Goal: Check status: Check status

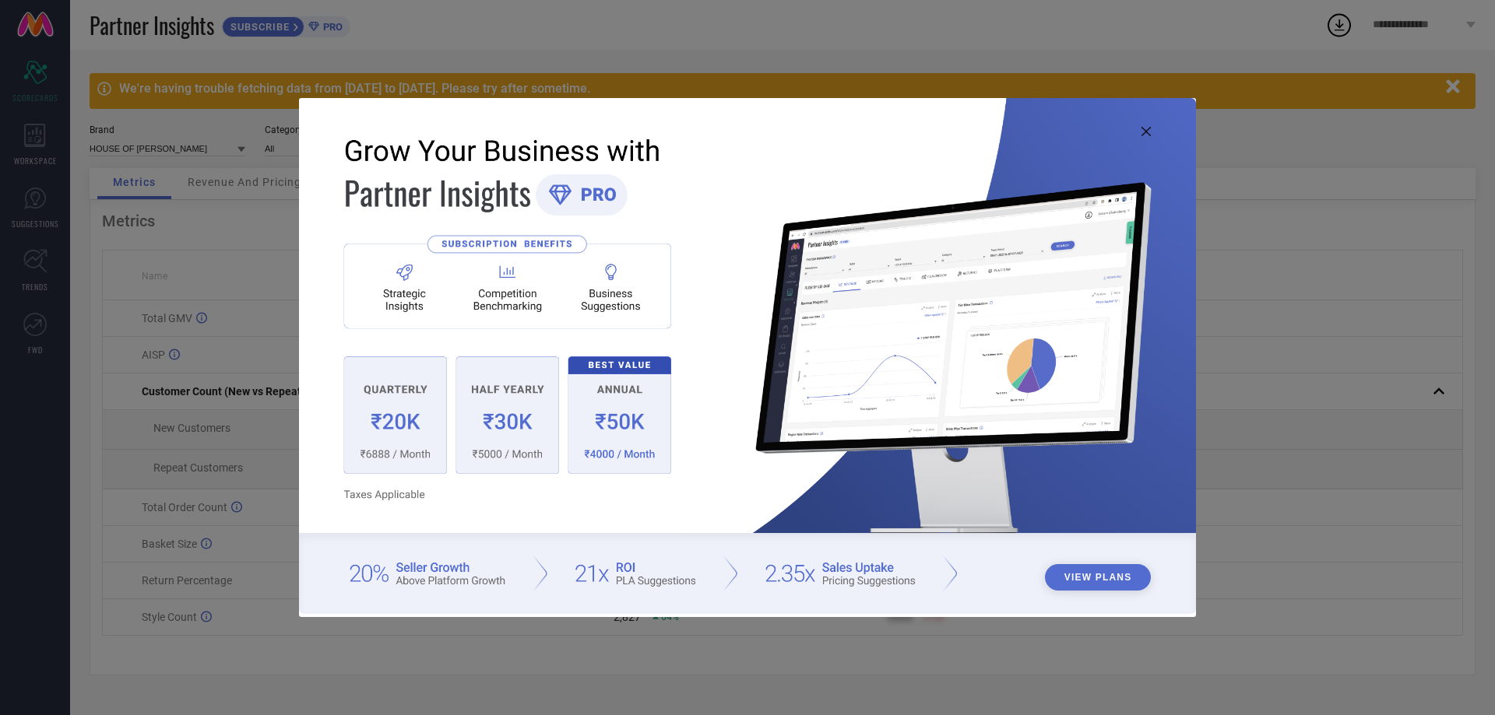
click at [1143, 137] on img at bounding box center [747, 355] width 897 height 515
click at [1143, 133] on icon at bounding box center [1145, 131] width 9 height 9
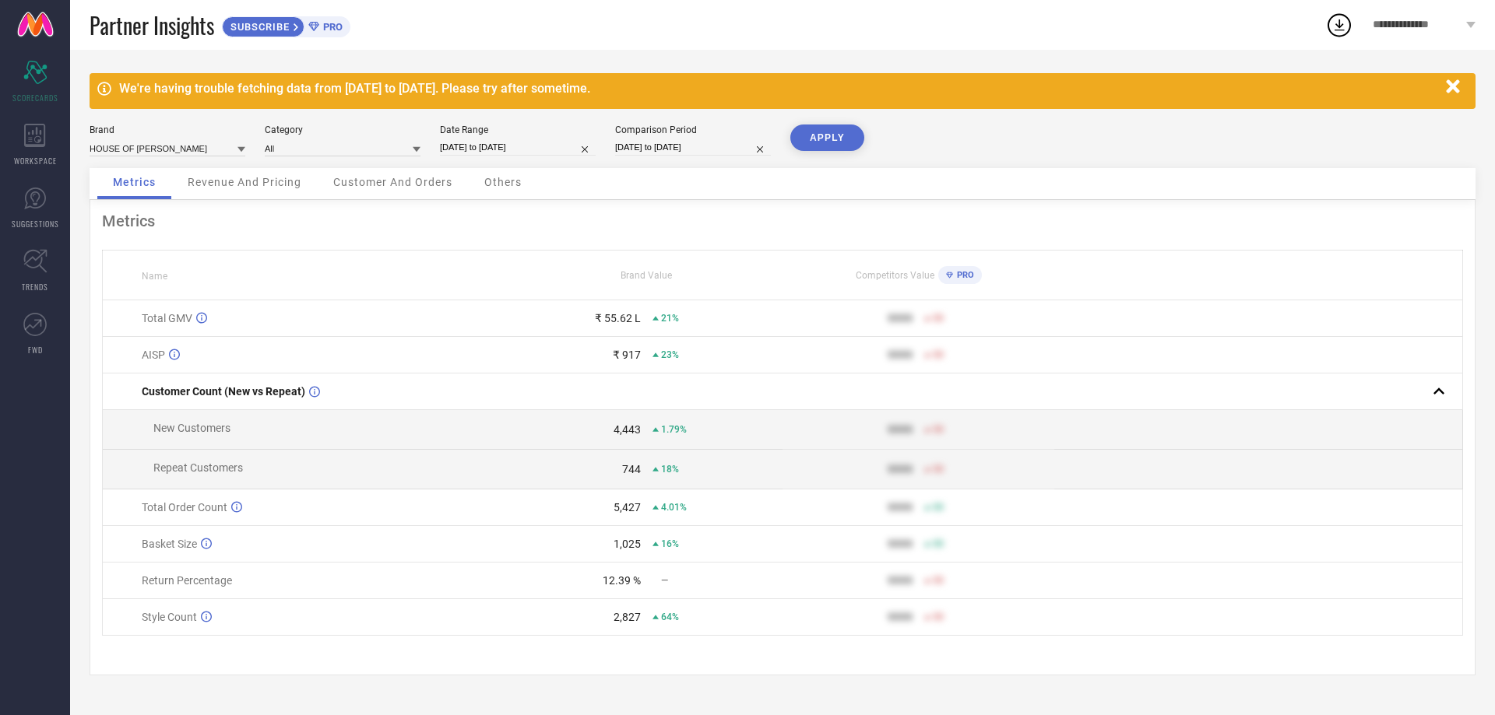
click at [537, 147] on input "[DATE] to [DATE]" at bounding box center [518, 147] width 156 height 16
select select "7"
select select "2025"
select select "8"
select select "2025"
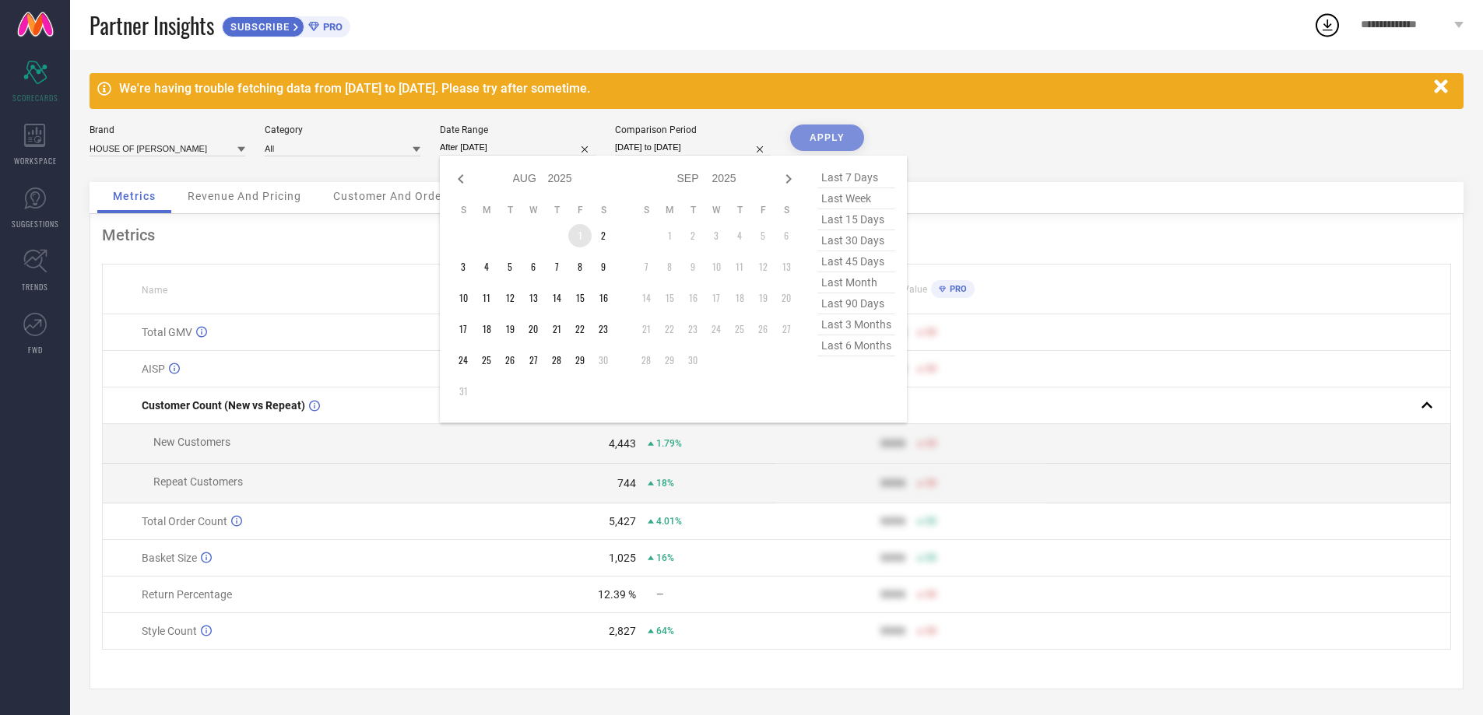
click at [578, 238] on td "1" at bounding box center [579, 235] width 23 height 23
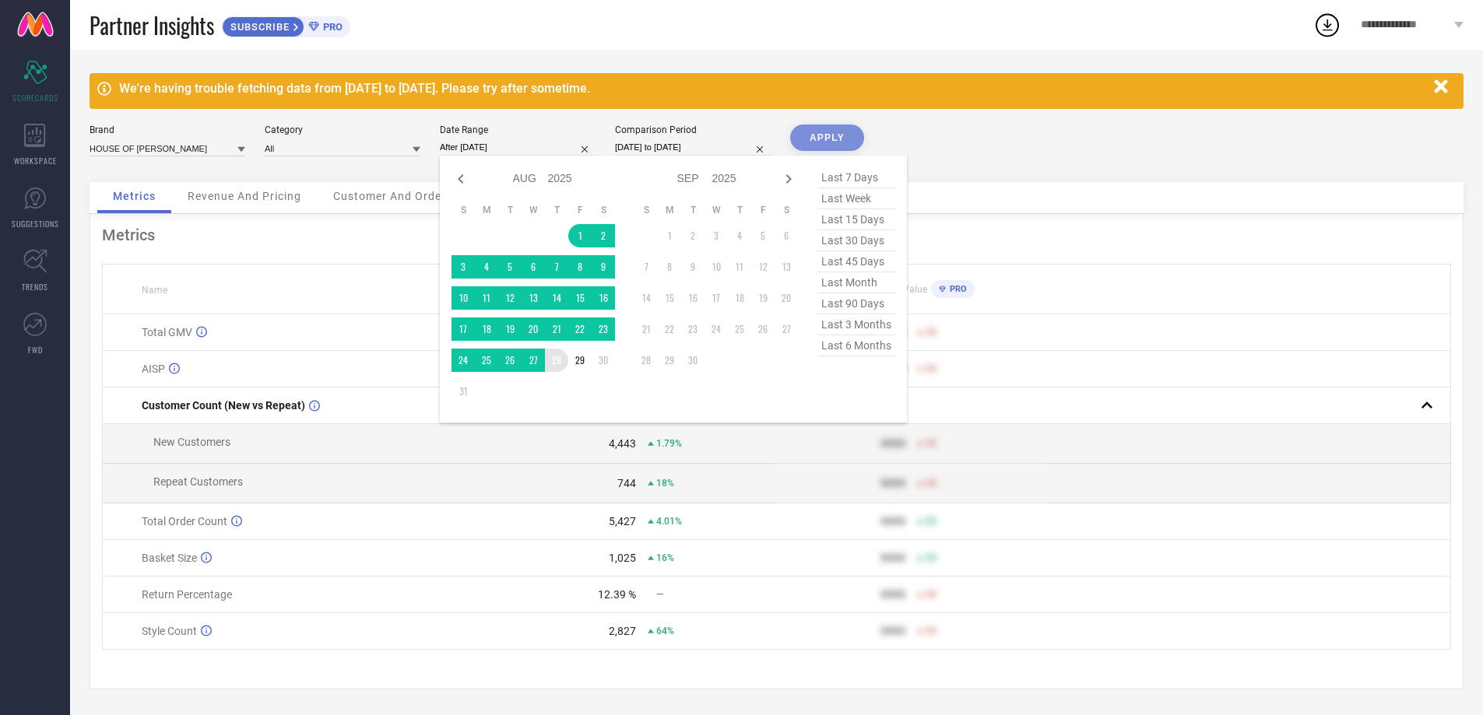
type input "[DATE] to [DATE]"
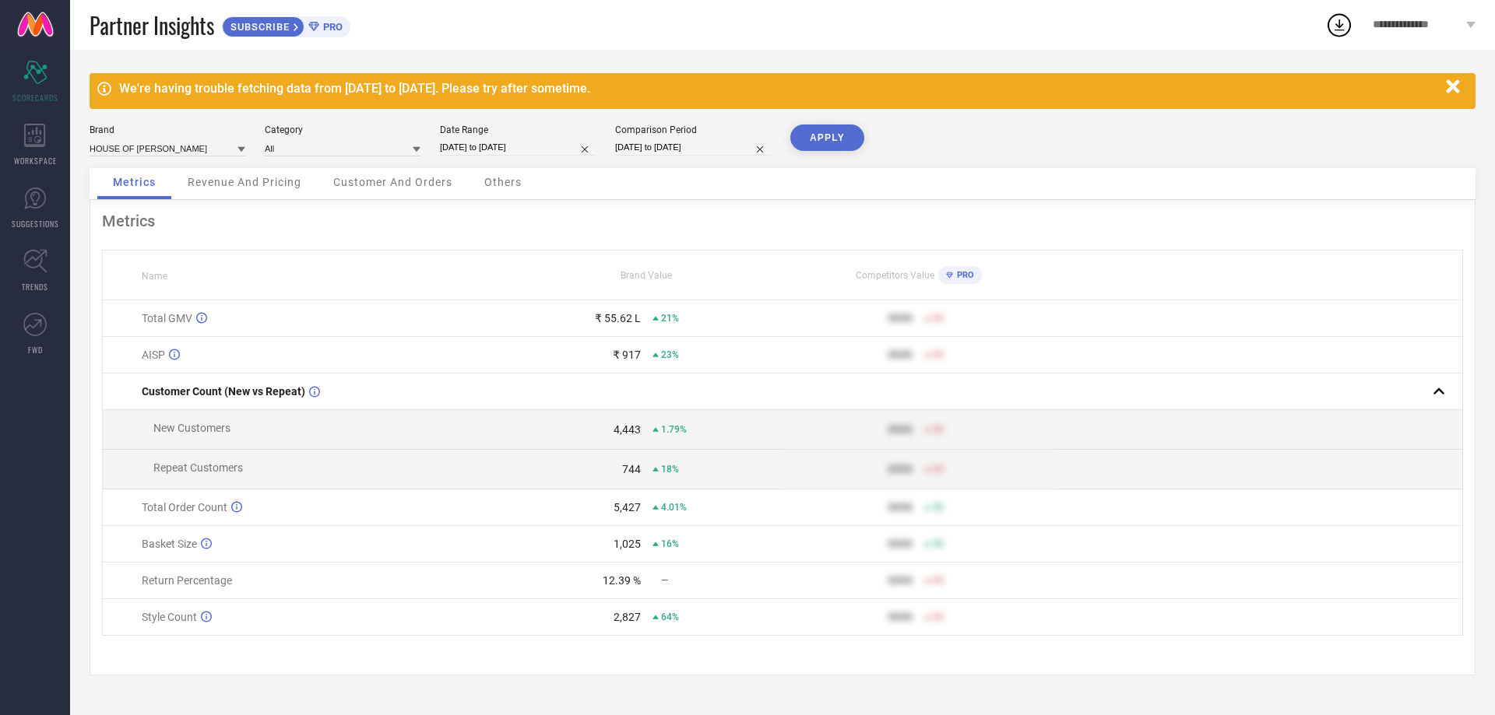
select select "7"
select select "2024"
select select "8"
select select "2024"
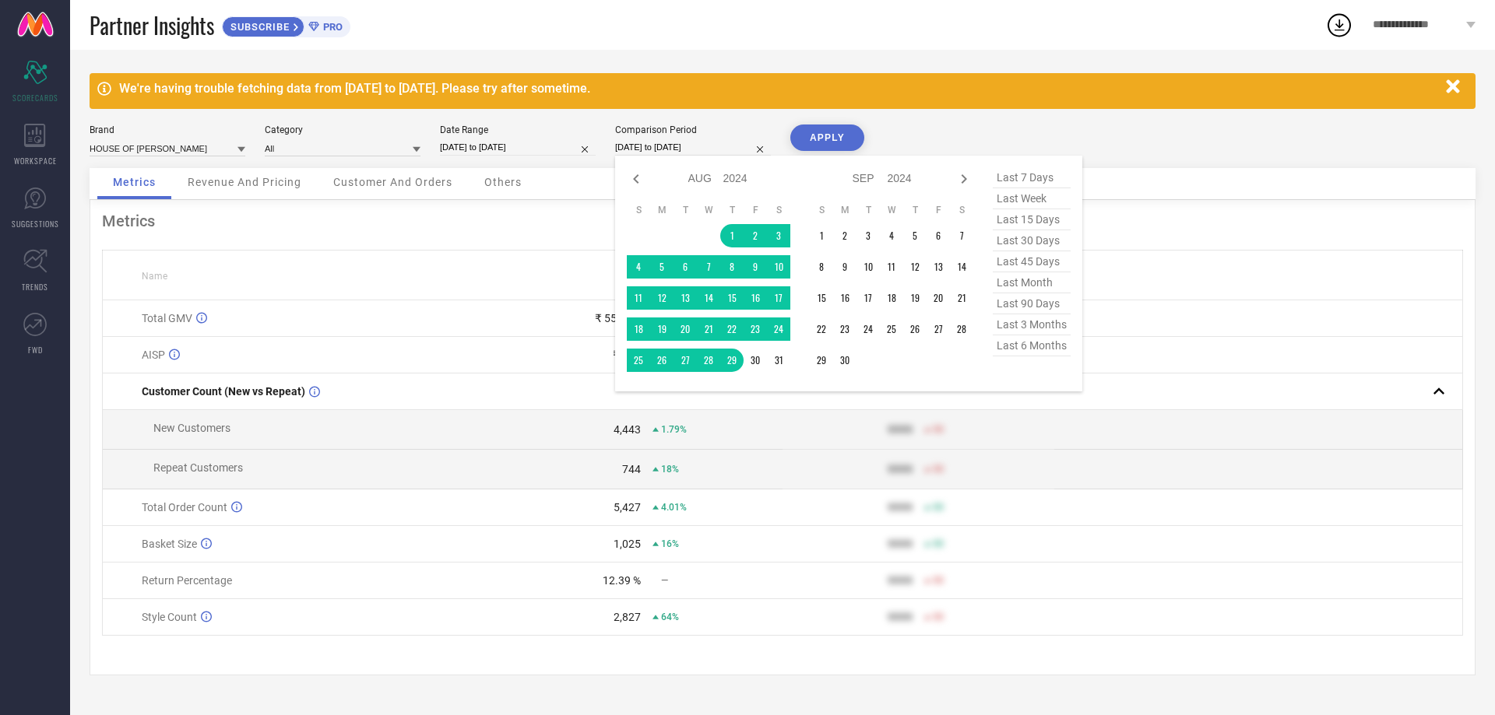
click at [635, 145] on input "[DATE] to [DATE]" at bounding box center [693, 147] width 156 height 16
click at [726, 231] on td "1" at bounding box center [731, 235] width 23 height 23
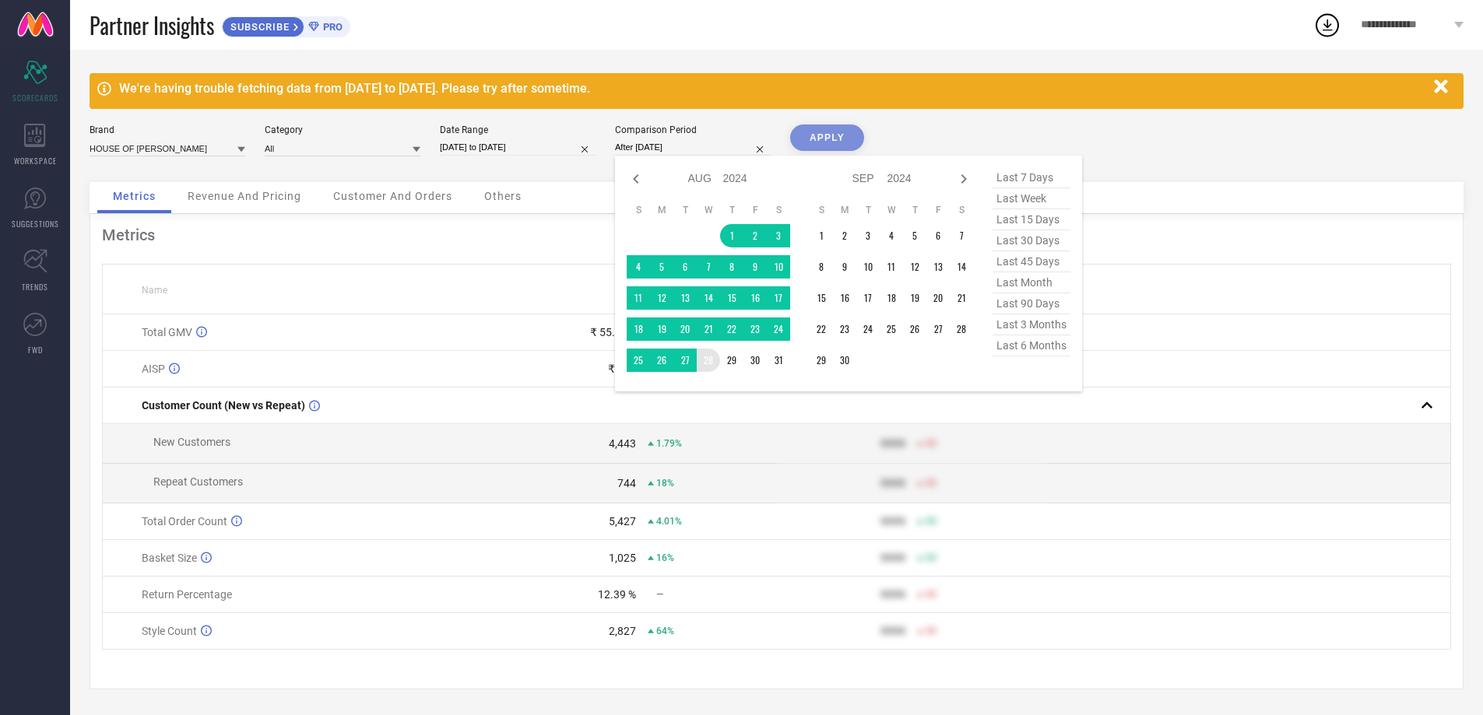
type input "[DATE] to [DATE]"
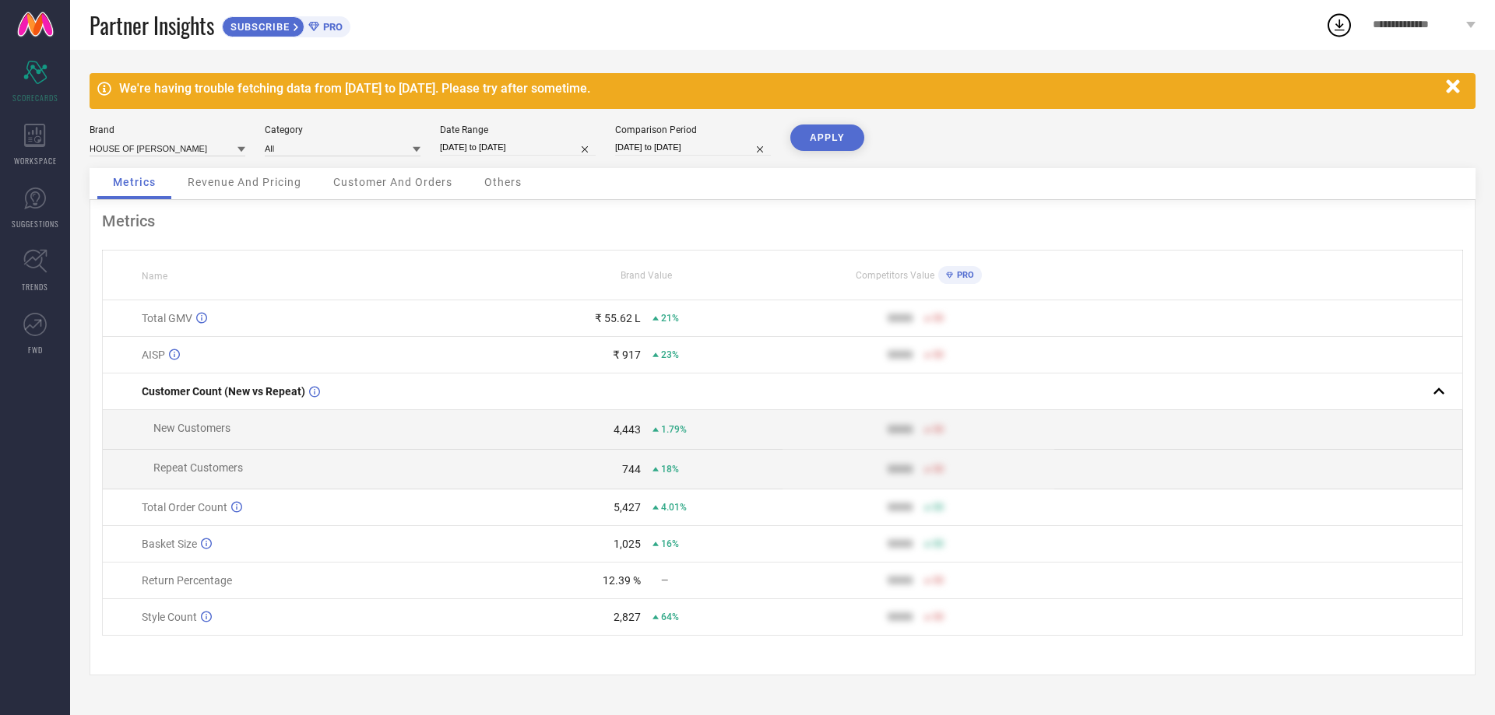
click at [814, 148] on button "APPLY" at bounding box center [827, 138] width 74 height 26
click at [535, 139] on input "[DATE] to [DATE]" at bounding box center [518, 147] width 156 height 16
select select "7"
select select "2025"
select select "8"
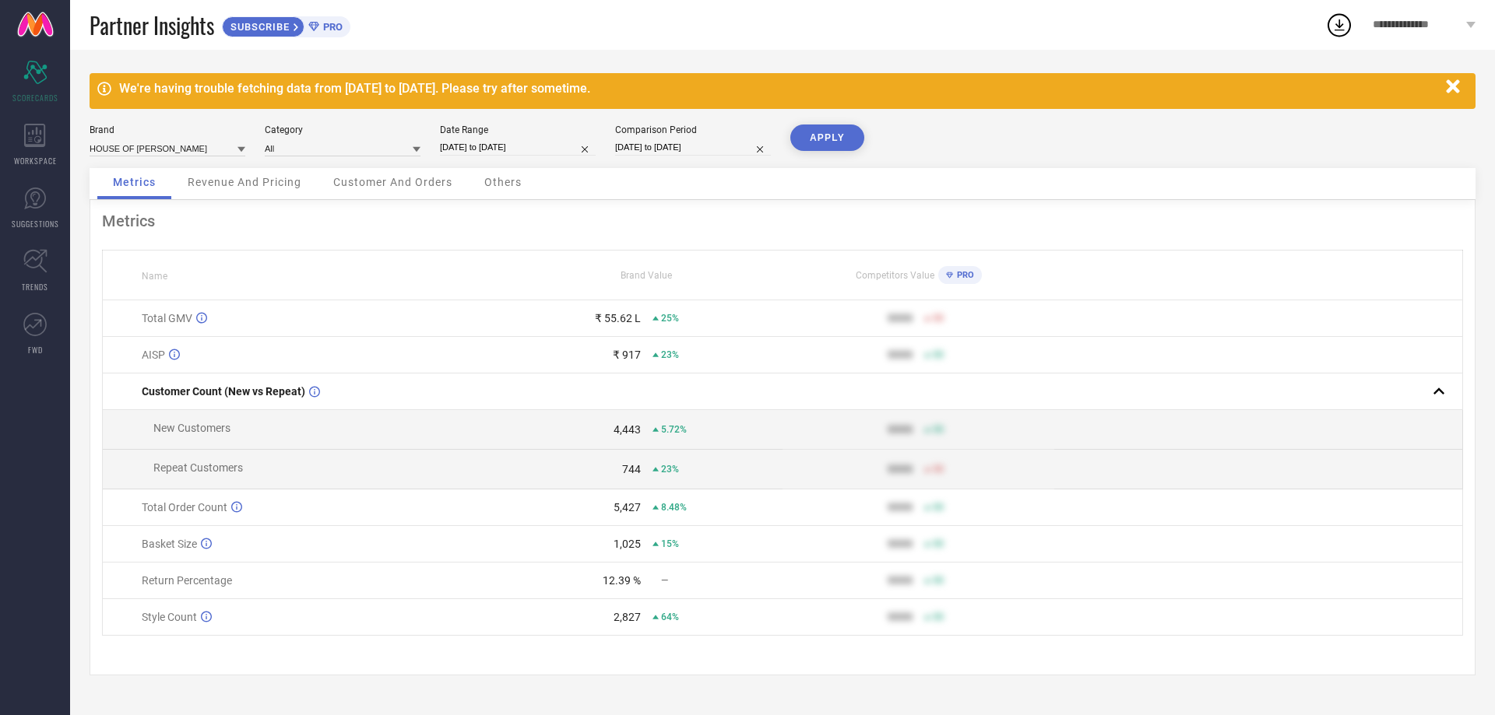
select select "2025"
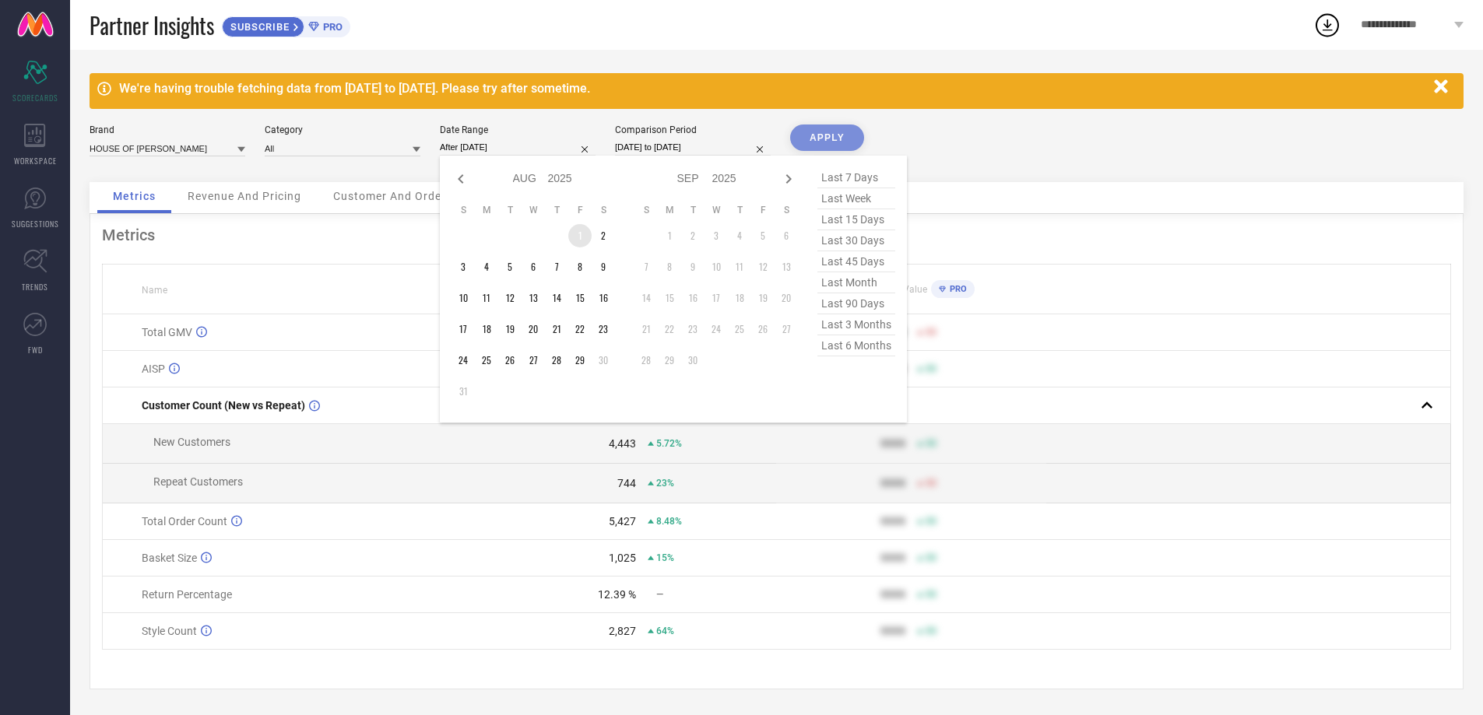
click at [572, 229] on td "1" at bounding box center [579, 235] width 23 height 23
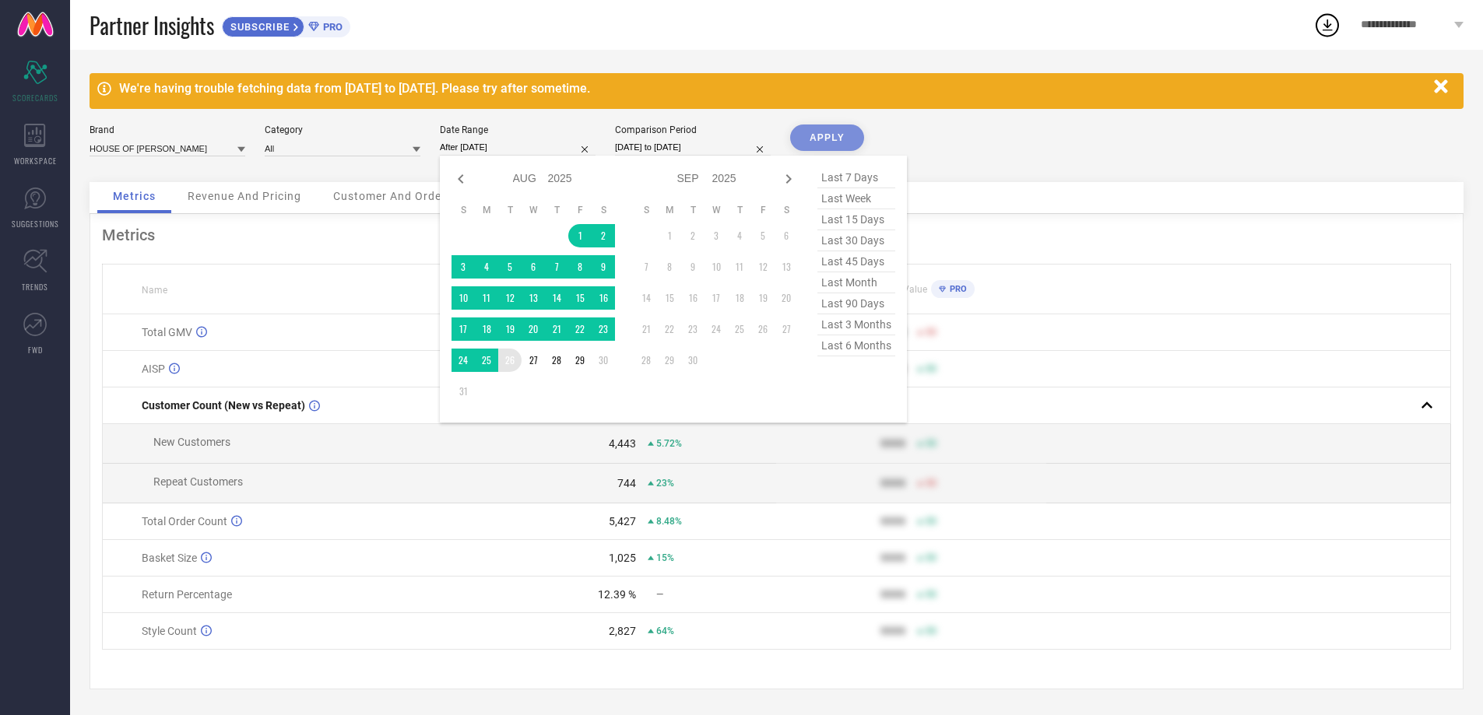
type input "[DATE] to [DATE]"
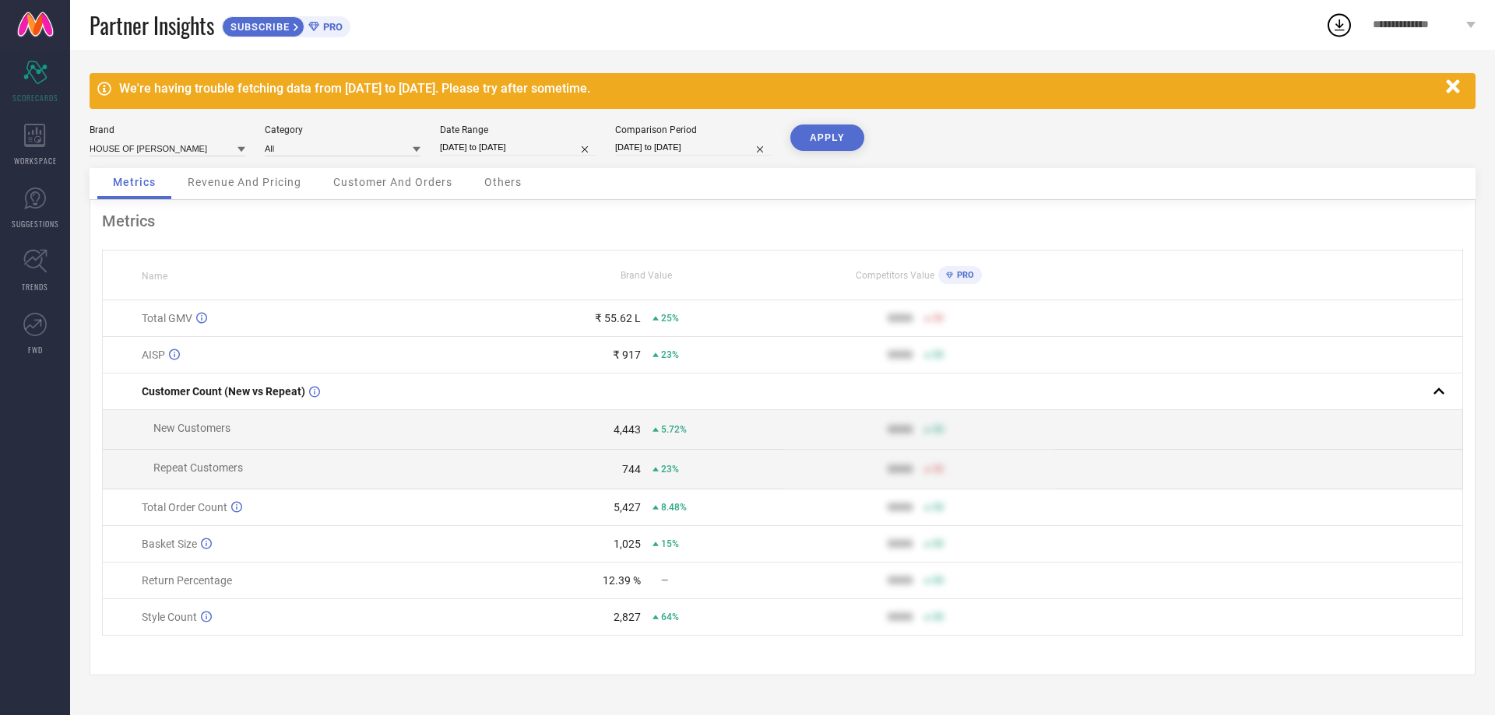
click at [666, 132] on div "Comparison Period" at bounding box center [693, 130] width 156 height 11
select select "7"
select select "2024"
select select "8"
select select "2024"
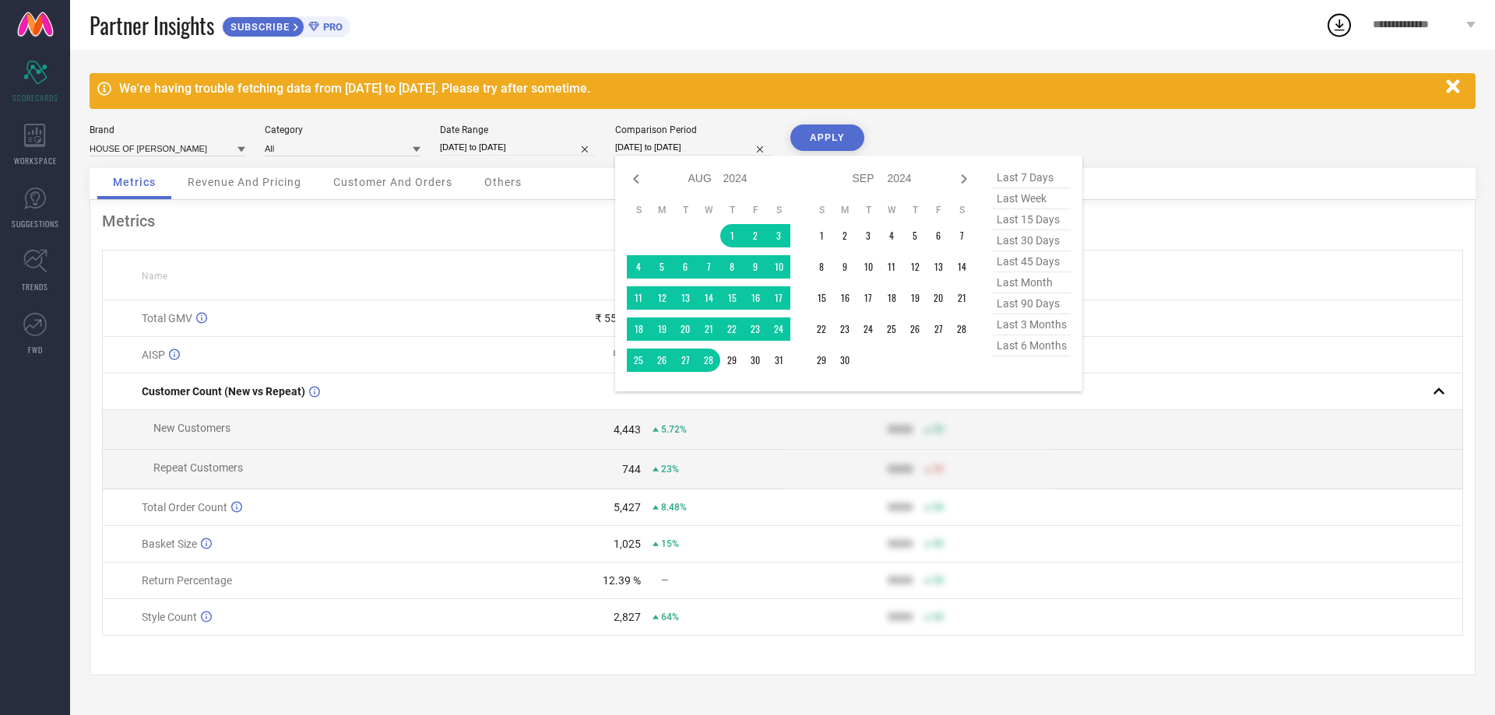
click at [666, 148] on input "[DATE] to [DATE]" at bounding box center [693, 147] width 156 height 16
click at [726, 234] on td "1" at bounding box center [731, 235] width 23 height 23
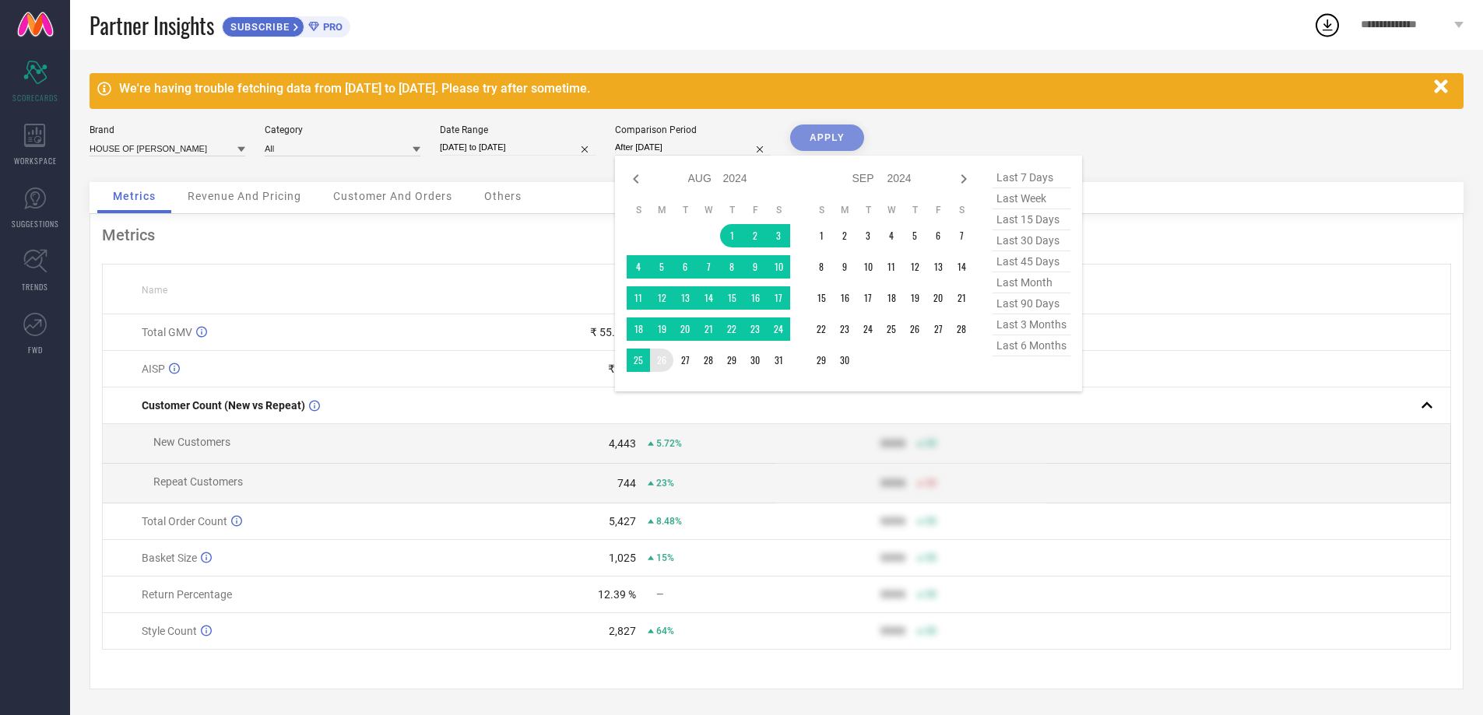
type input "[DATE] to [DATE]"
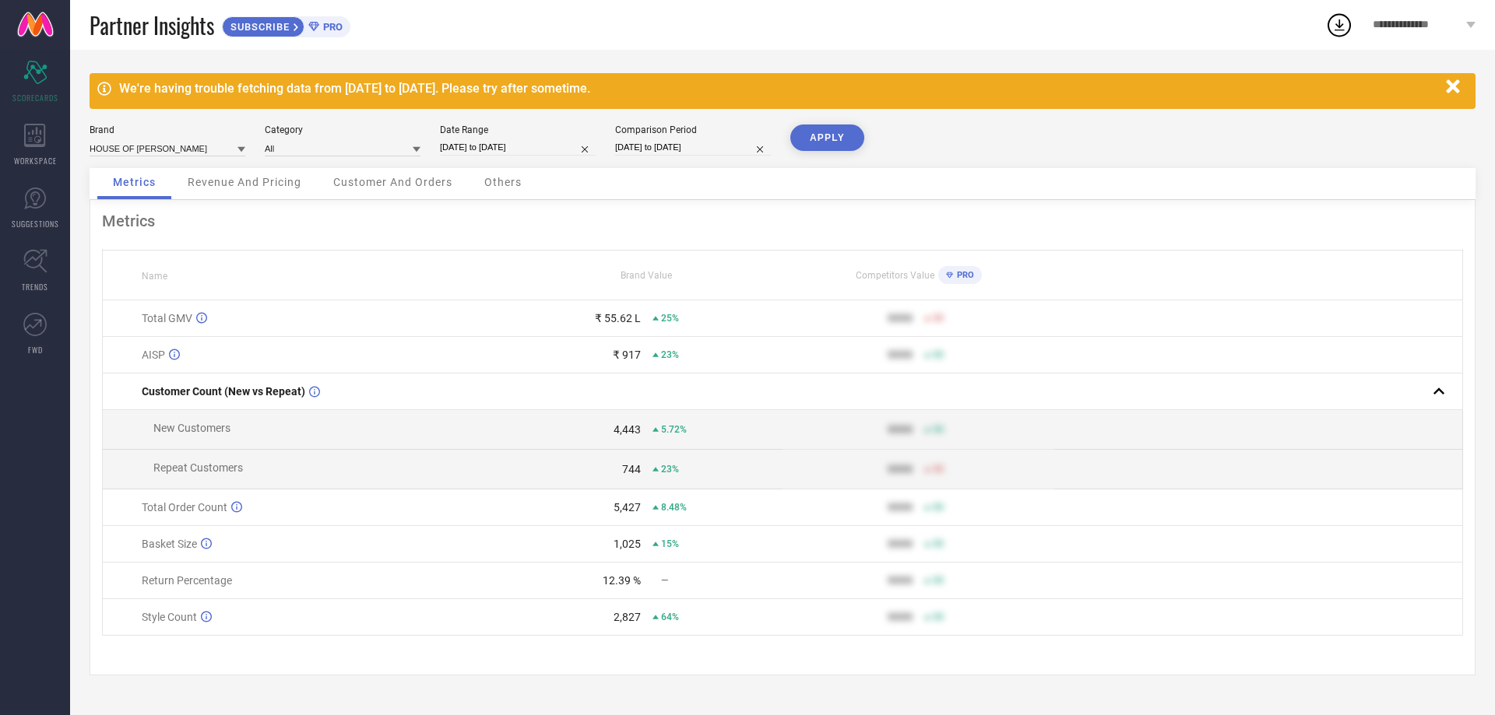
click at [823, 139] on button "APPLY" at bounding box center [827, 138] width 74 height 26
select select "7"
select select "2025"
select select "8"
select select "2025"
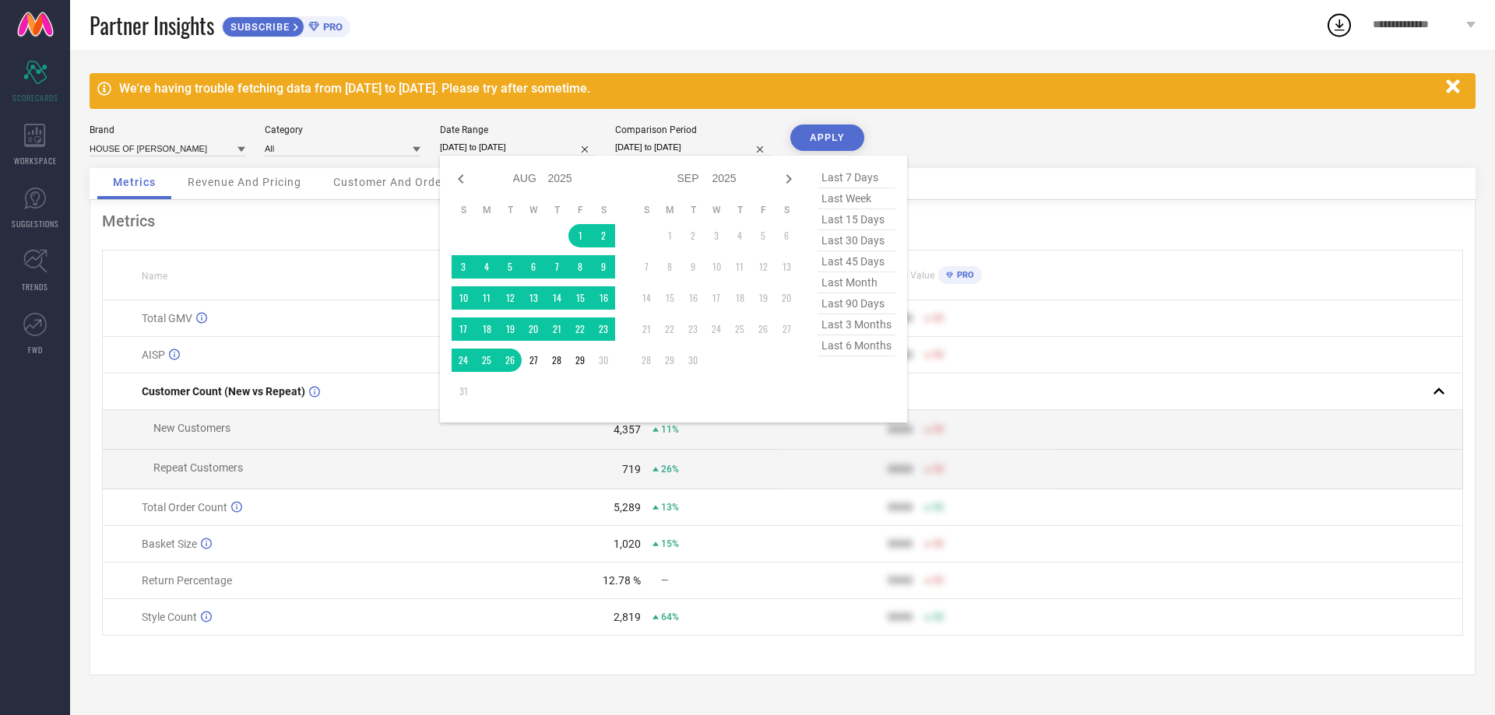
click at [523, 150] on input "[DATE] to [DATE]" at bounding box center [518, 147] width 156 height 16
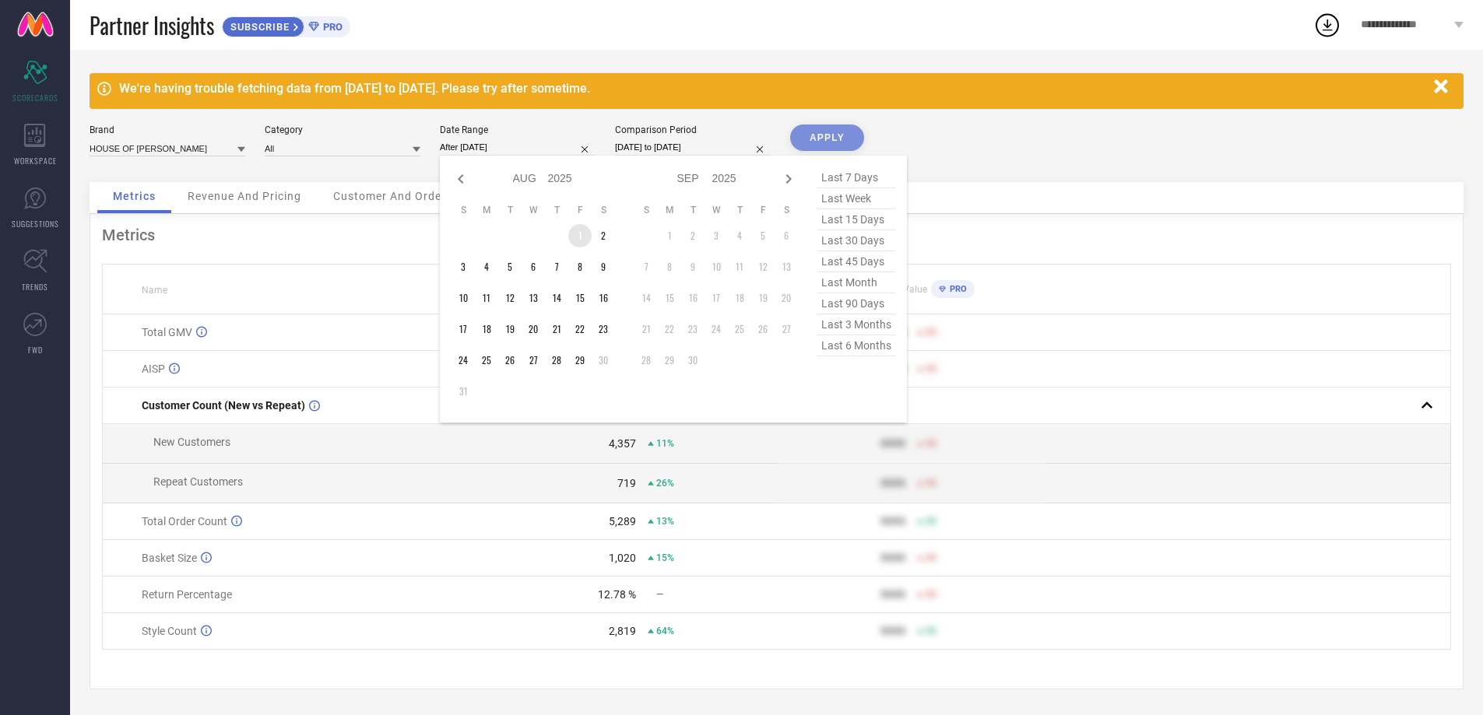
click at [582, 231] on td "1" at bounding box center [579, 235] width 23 height 23
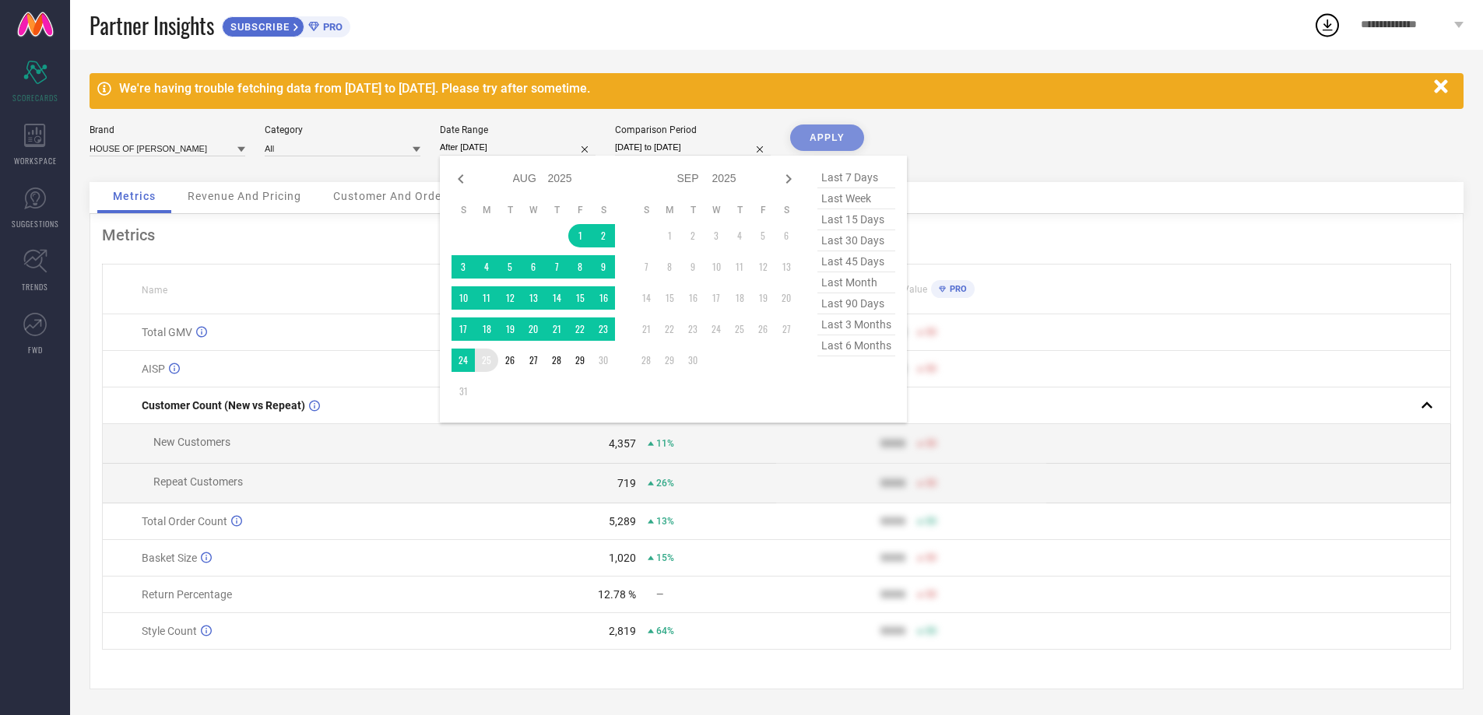
type input "[DATE] to [DATE]"
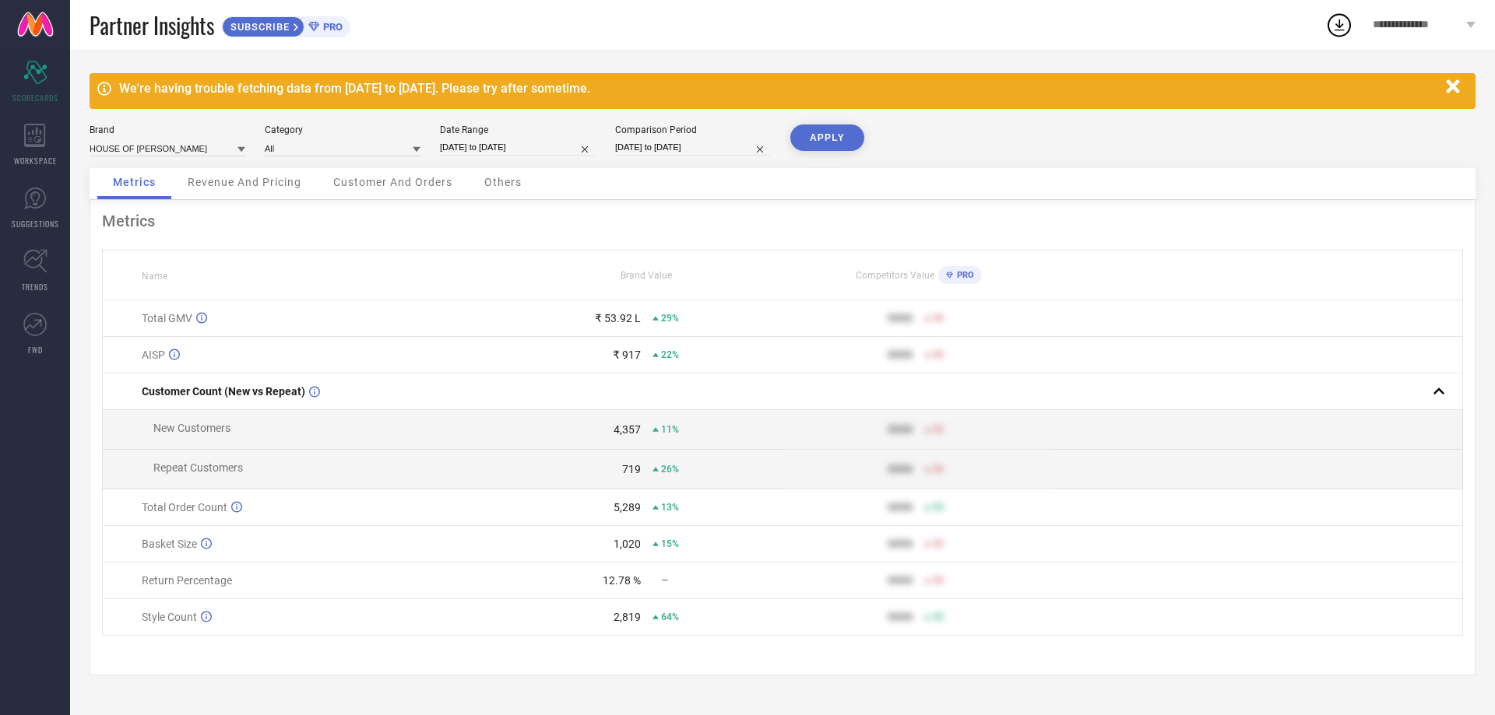
click at [663, 147] on input "[DATE] to [DATE]" at bounding box center [693, 147] width 156 height 16
select select "7"
select select "2024"
select select "8"
select select "2024"
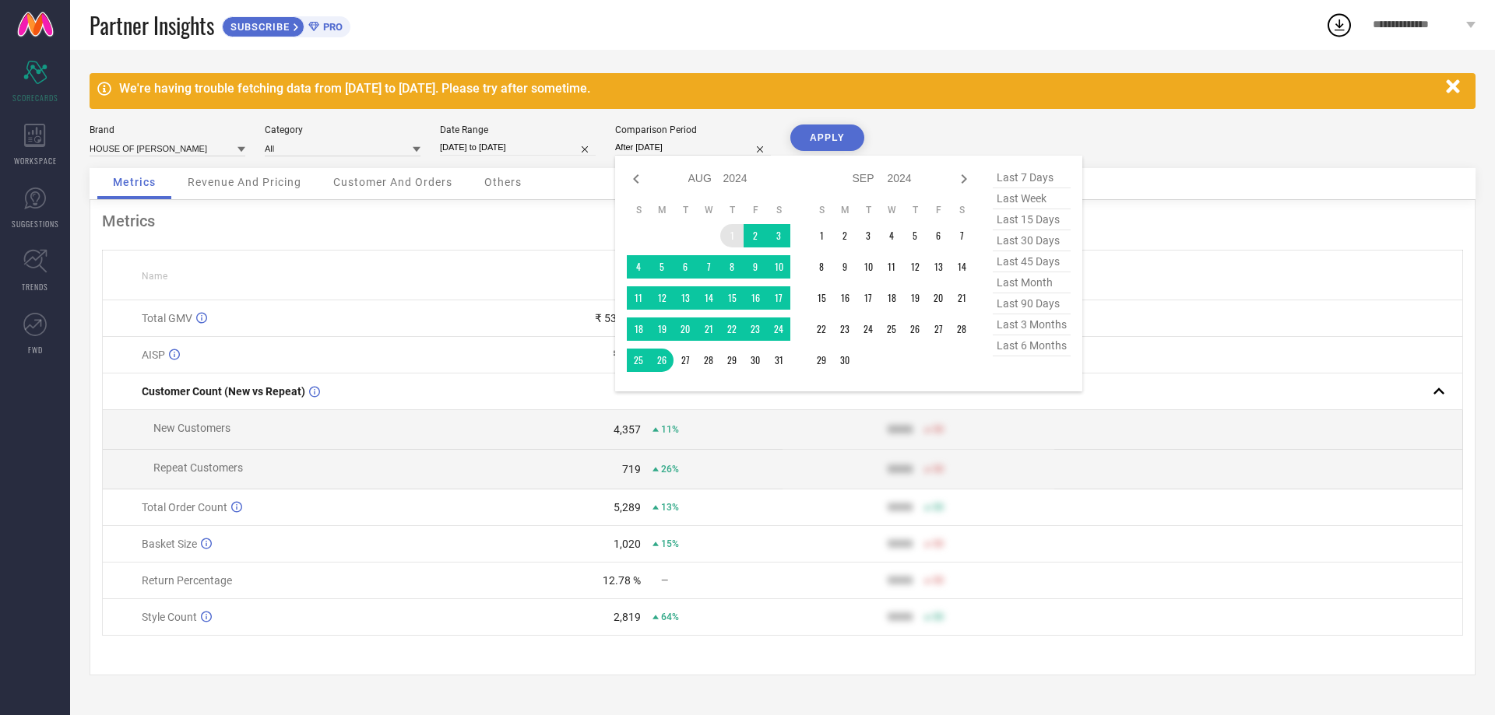
click at [728, 230] on td "1" at bounding box center [731, 235] width 23 height 23
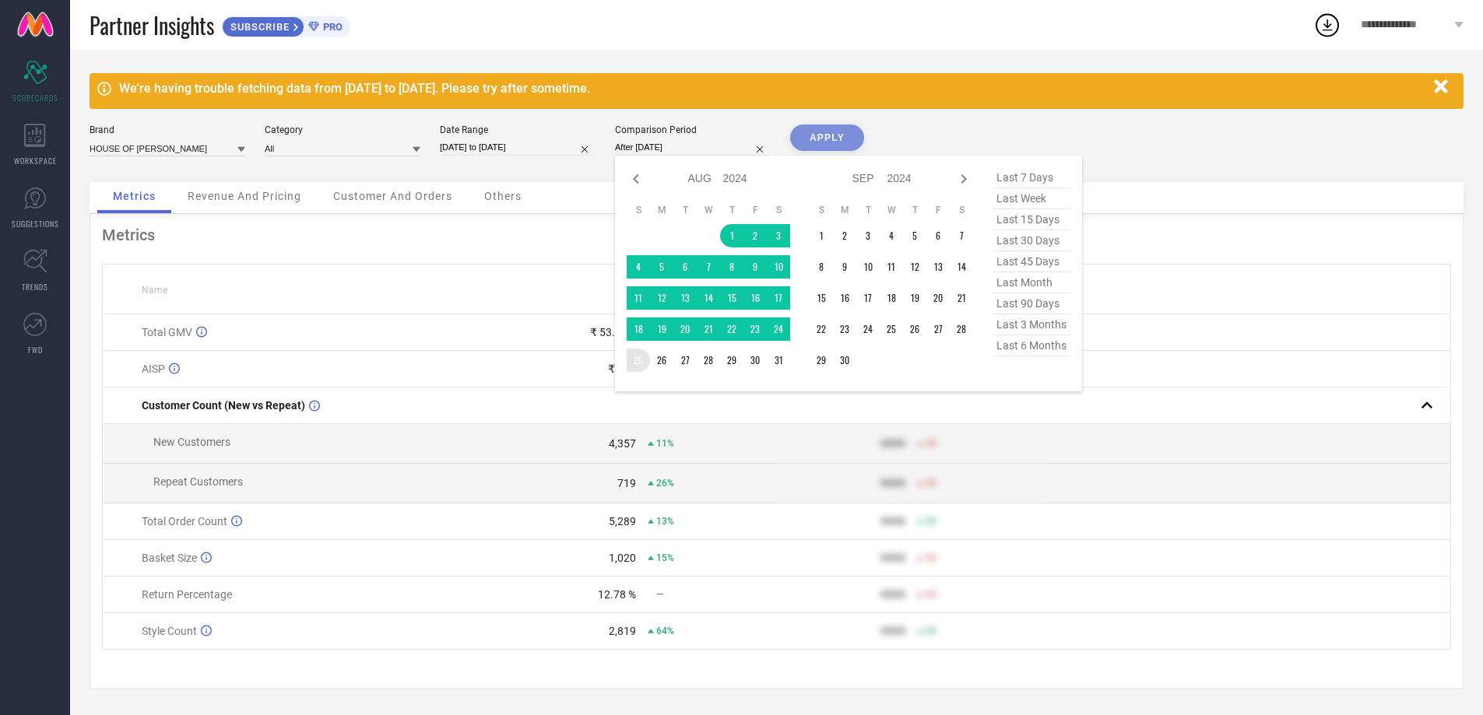
type input "[DATE] to [DATE]"
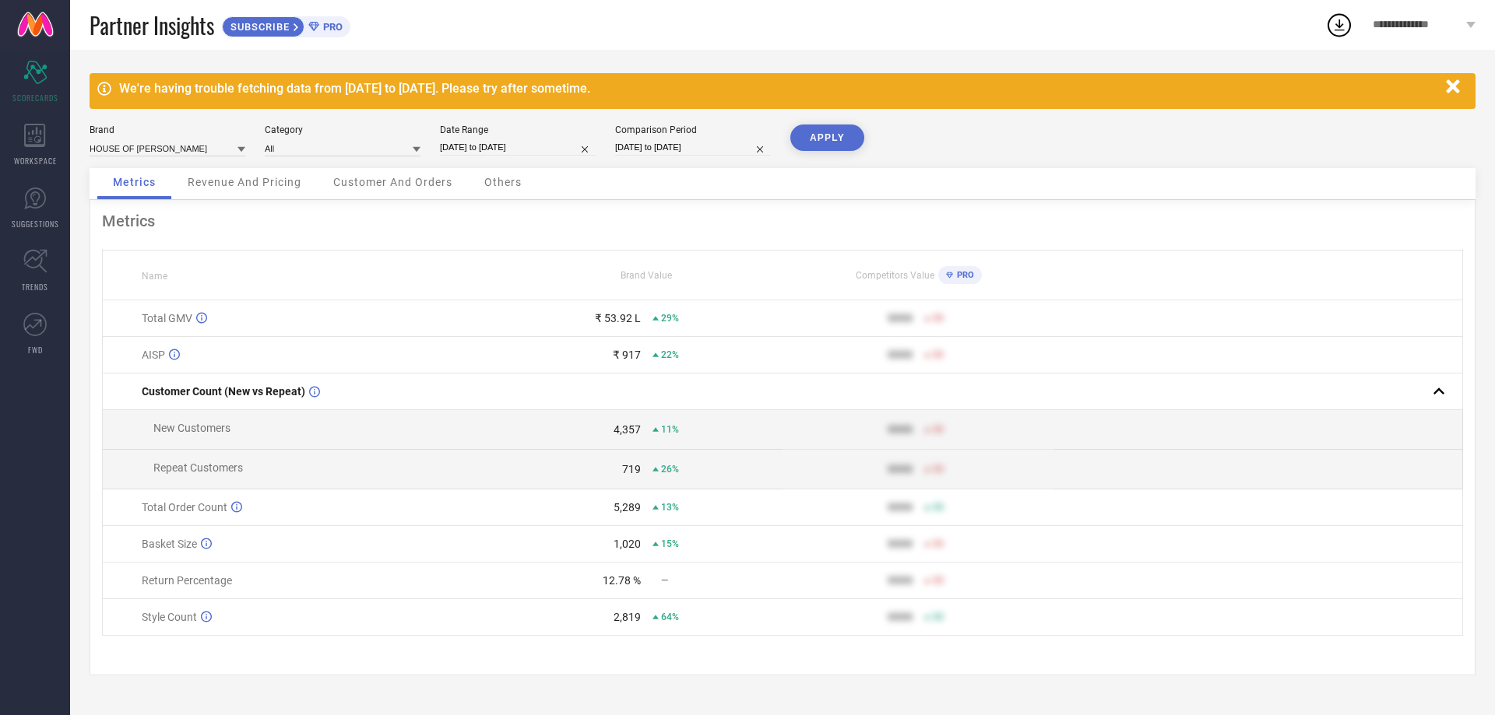
click at [823, 132] on button "APPLY" at bounding box center [827, 138] width 74 height 26
